Goal: Use online tool/utility: Utilize a website feature to perform a specific function

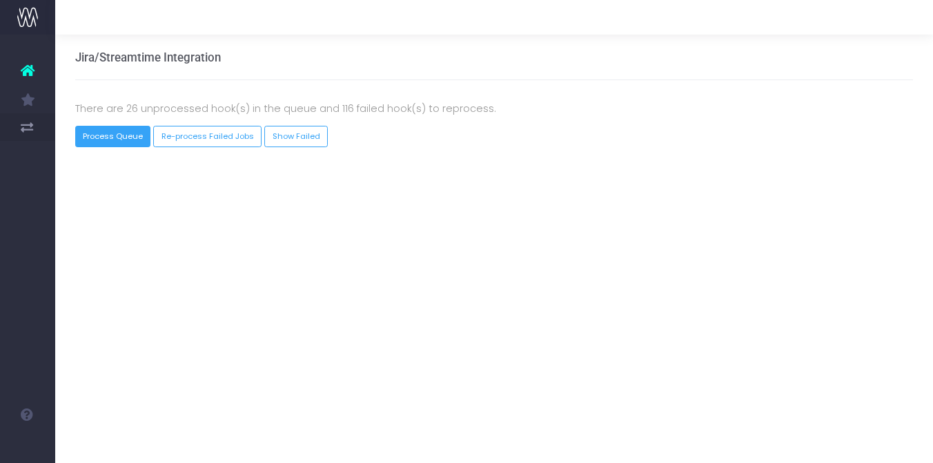
click at [130, 140] on button "Process Queue" at bounding box center [113, 136] width 76 height 21
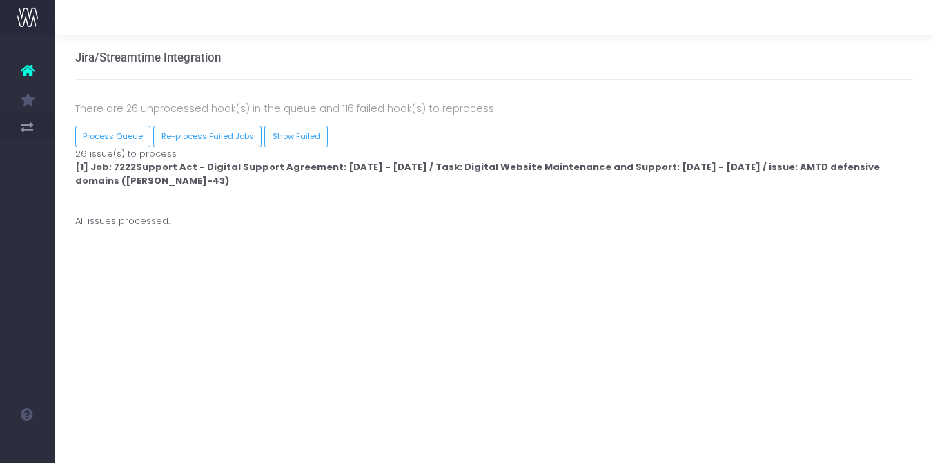
click at [120, 167] on strong "[1] Job: 7222Support Act - Digital Support Agreement: [DATE] - [DATE] / Task: D…" at bounding box center [477, 173] width 805 height 27
click at [109, 170] on strong "[1] Job: 7222Support Act - Digital Support Agreement: [DATE] - [DATE] / Task: D…" at bounding box center [477, 173] width 805 height 27
drag, startPoint x: 165, startPoint y: 139, endPoint x: 296, endPoint y: 172, distance: 134.5
click at [296, 172] on div "There are 26 unprocessed hook(s) in the queue and 116 failed hook(s) to reproce…" at bounding box center [495, 164] width 860 height 128
click at [314, 139] on link "Show Failed" at bounding box center [296, 136] width 64 height 21
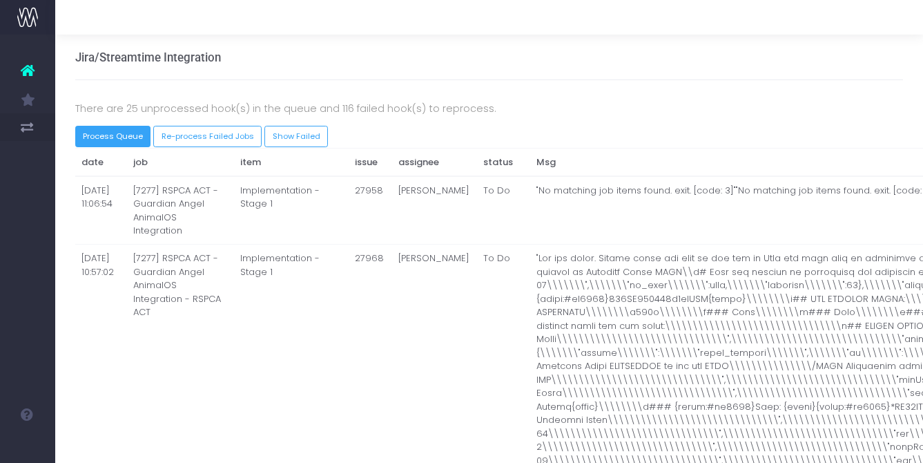
click at [127, 137] on button "Process Queue" at bounding box center [113, 136] width 76 height 21
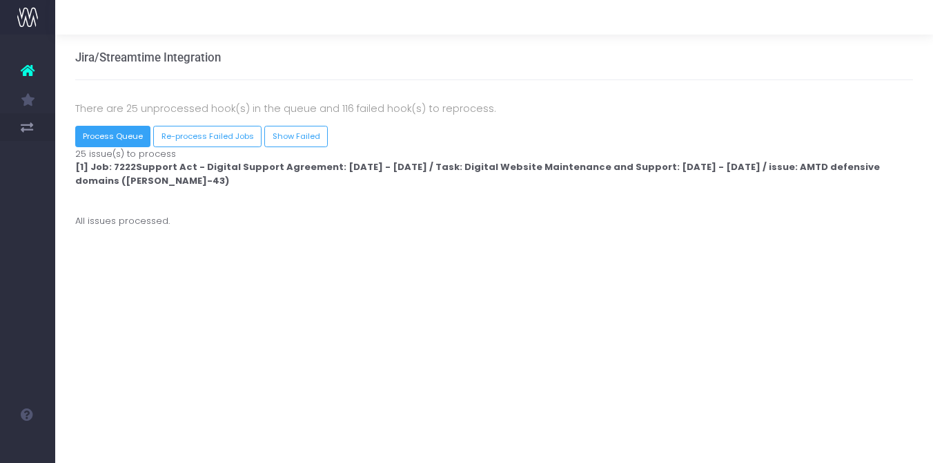
click at [107, 133] on button "Process Queue" at bounding box center [113, 136] width 76 height 21
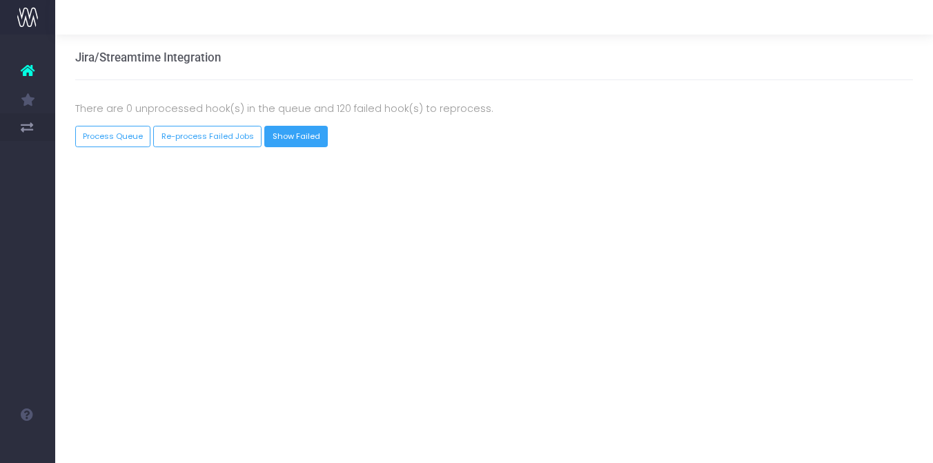
click at [277, 139] on link "Show Failed" at bounding box center [296, 136] width 64 height 21
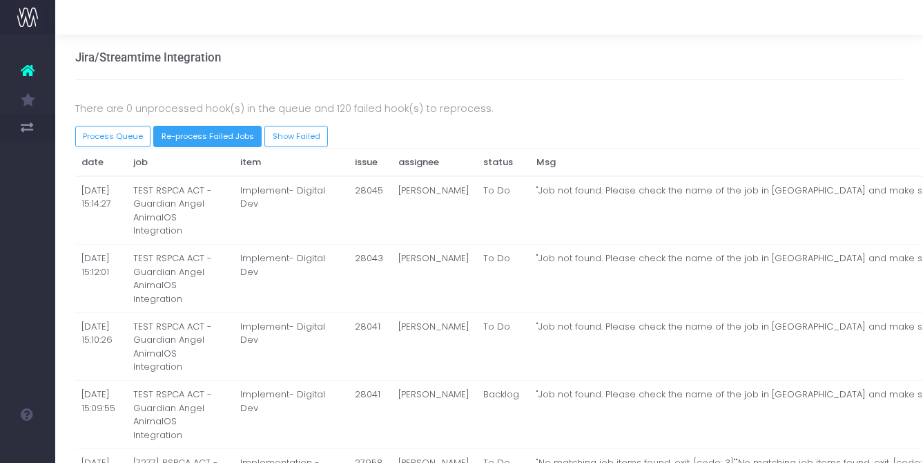
click at [217, 139] on button "Re-process Failed Jobs" at bounding box center [207, 136] width 108 height 21
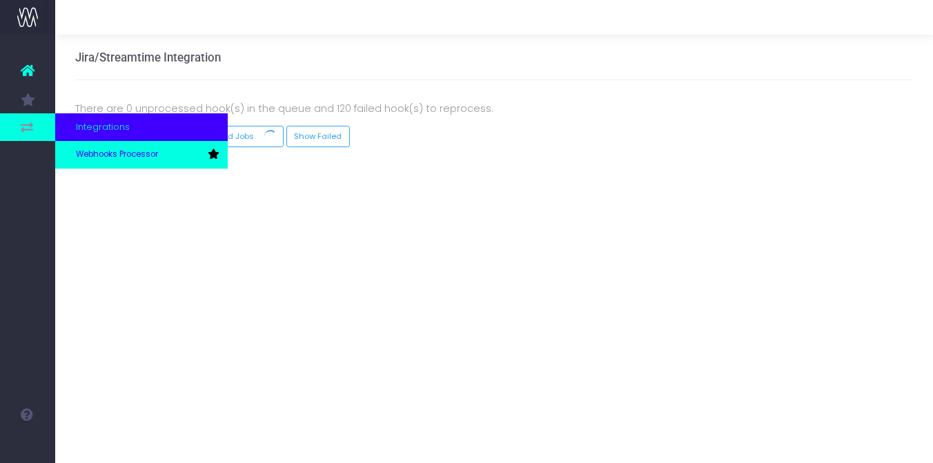
click at [72, 147] on link "Webhooks Processor" at bounding box center [141, 155] width 173 height 28
